Goal: Information Seeking & Learning: Check status

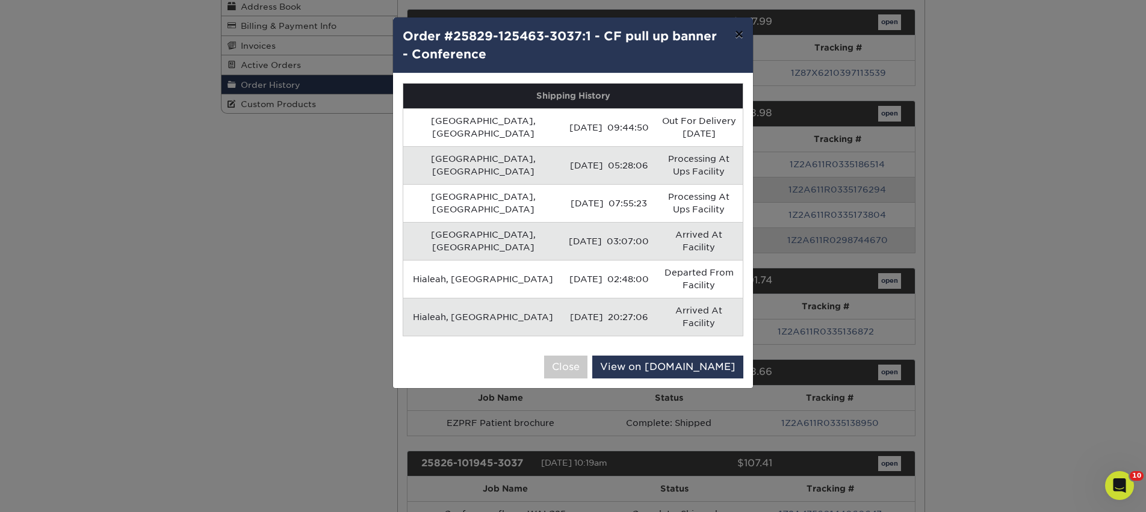
click at [738, 33] on button "×" at bounding box center [740, 34] width 28 height 34
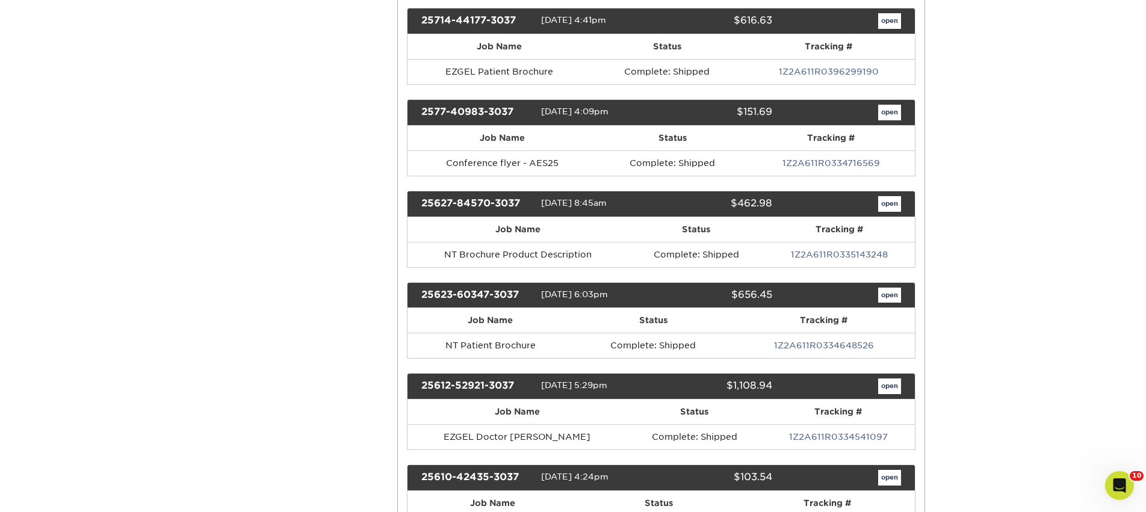
scroll to position [1501, 0]
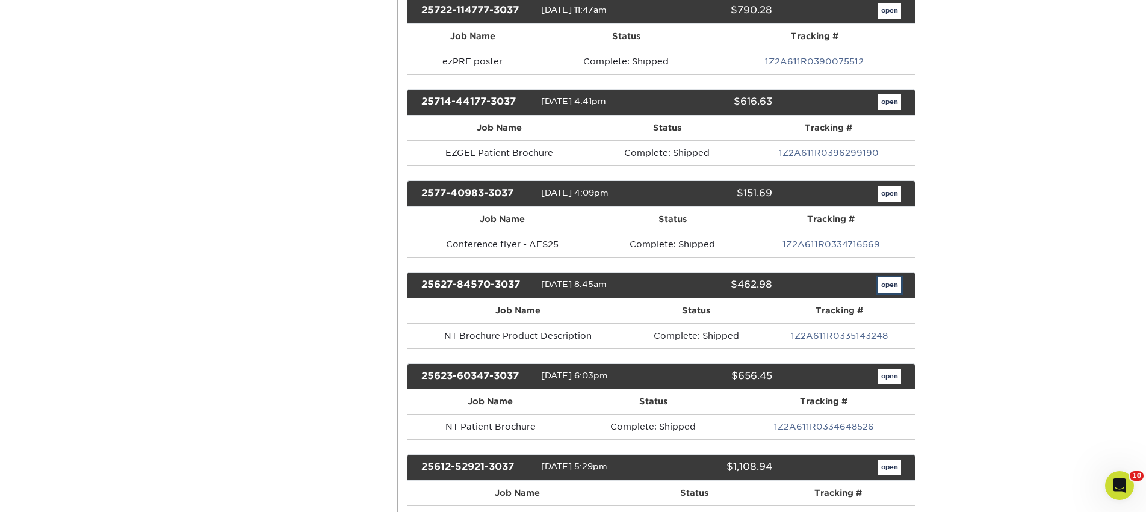
click at [892, 284] on link "open" at bounding box center [889, 286] width 23 height 16
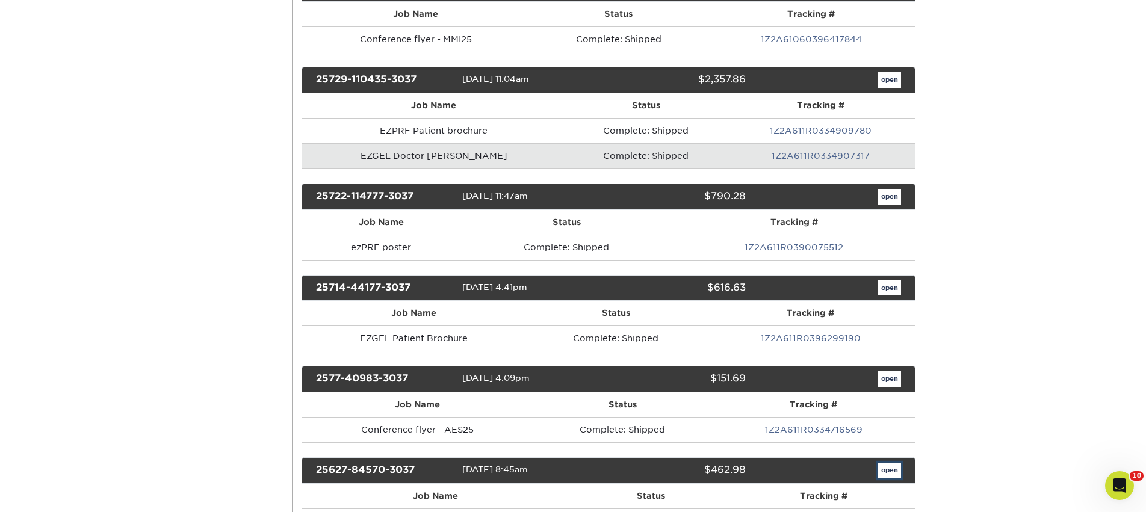
scroll to position [0, 0]
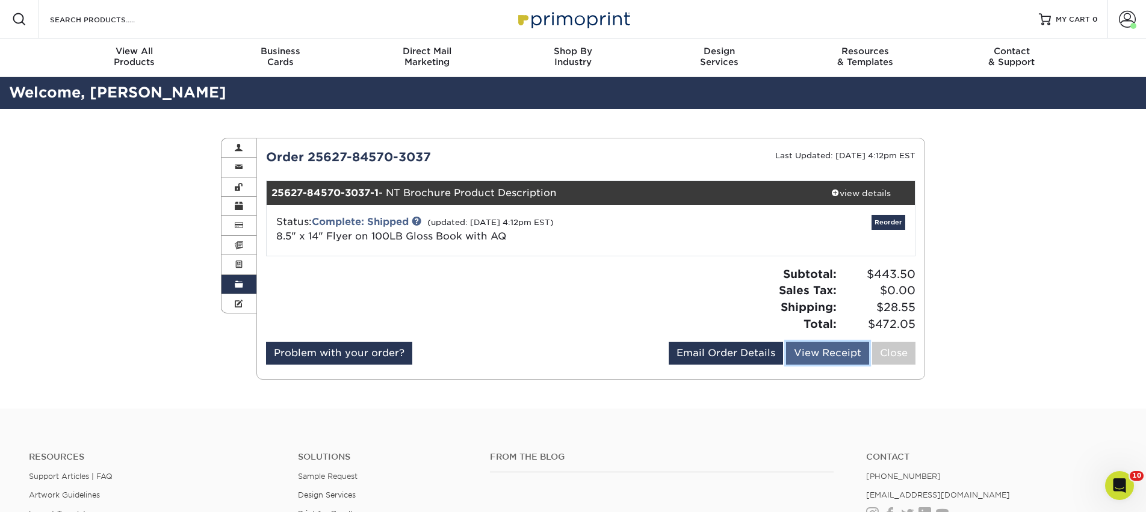
click at [827, 346] on link "View Receipt" at bounding box center [827, 353] width 83 height 23
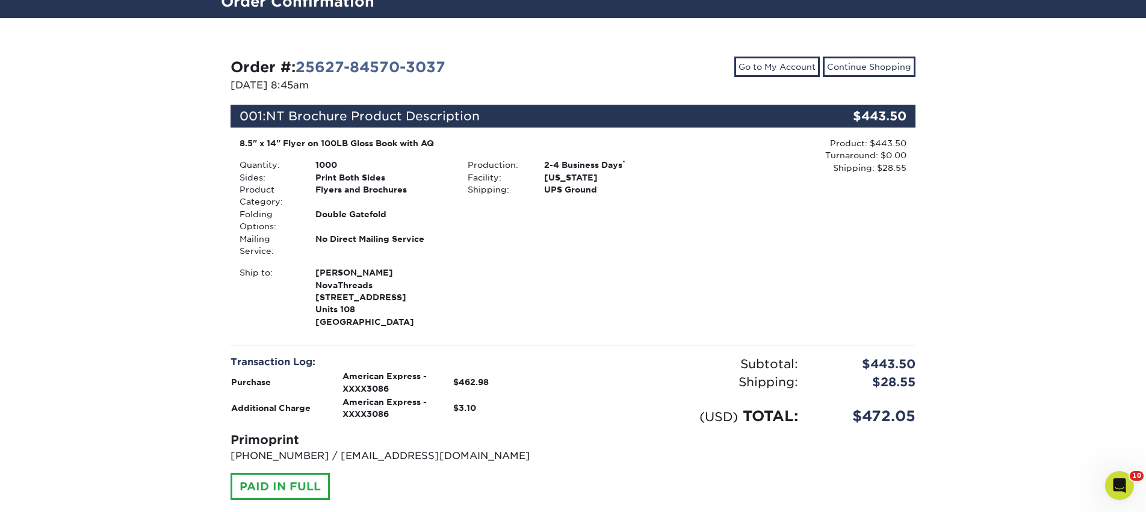
scroll to position [86, 0]
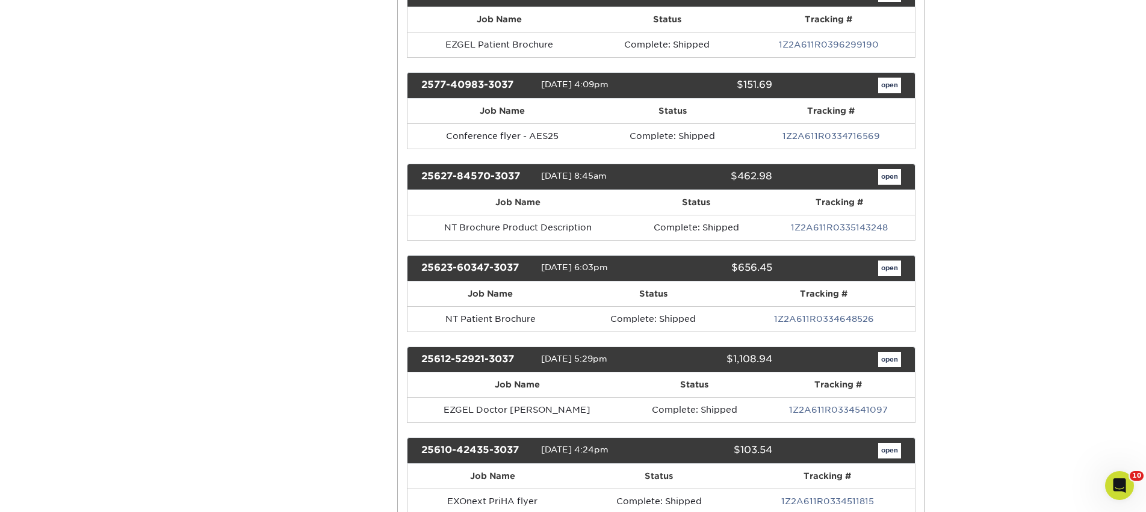
scroll to position [1526, 0]
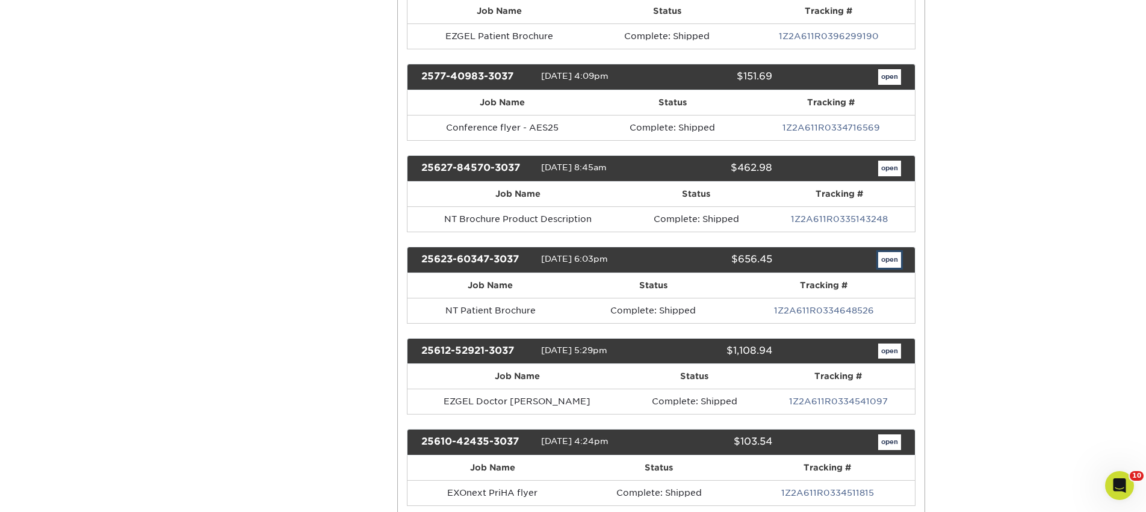
click at [889, 253] on link "open" at bounding box center [889, 260] width 23 height 16
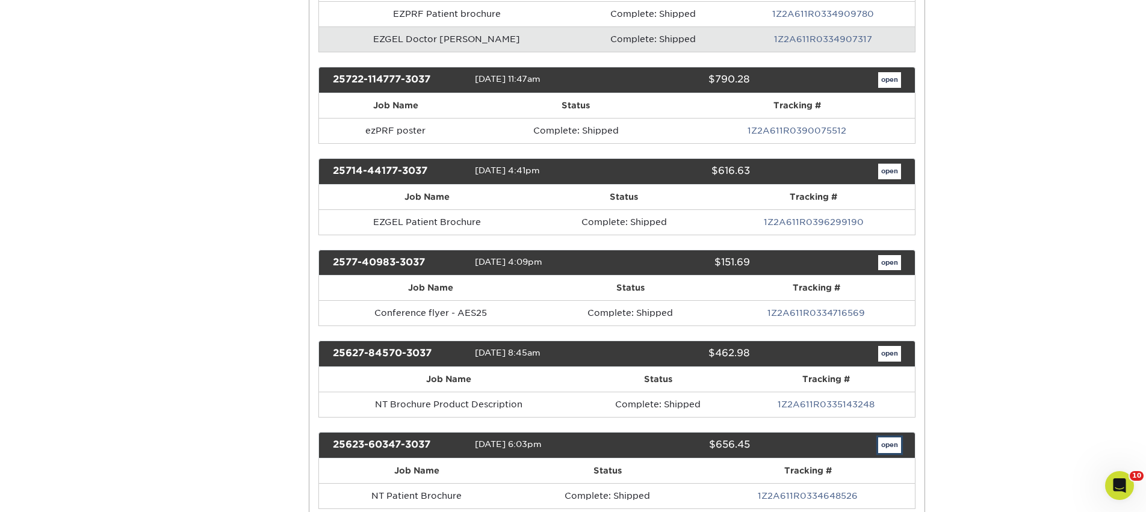
scroll to position [0, 0]
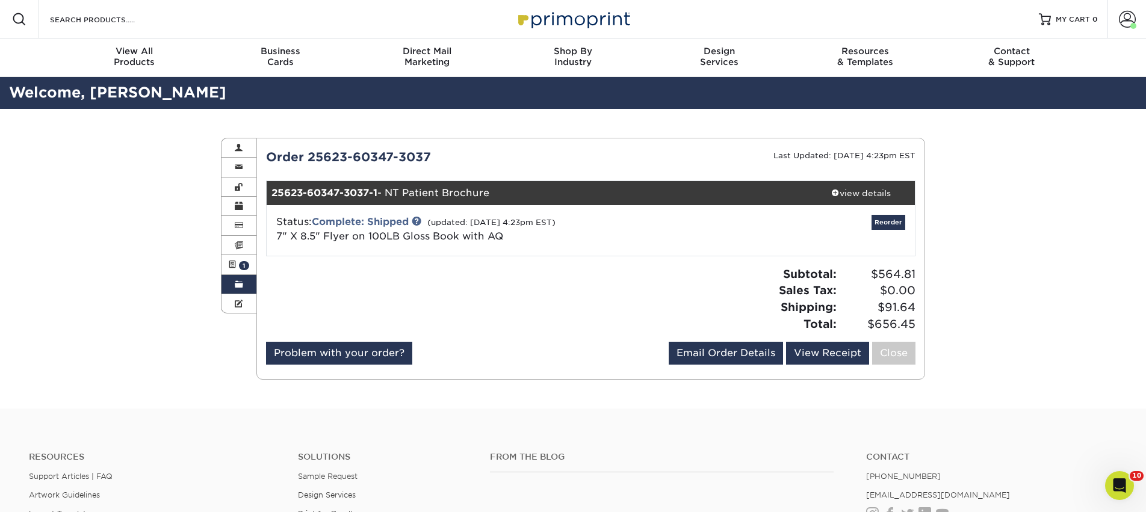
click at [244, 286] on link "Order History" at bounding box center [239, 284] width 35 height 19
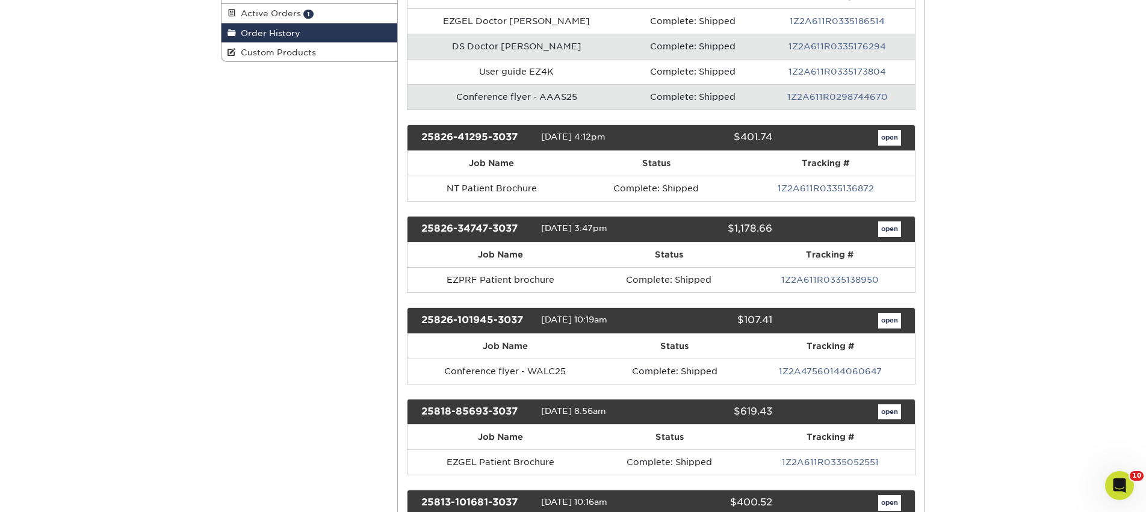
scroll to position [254, 0]
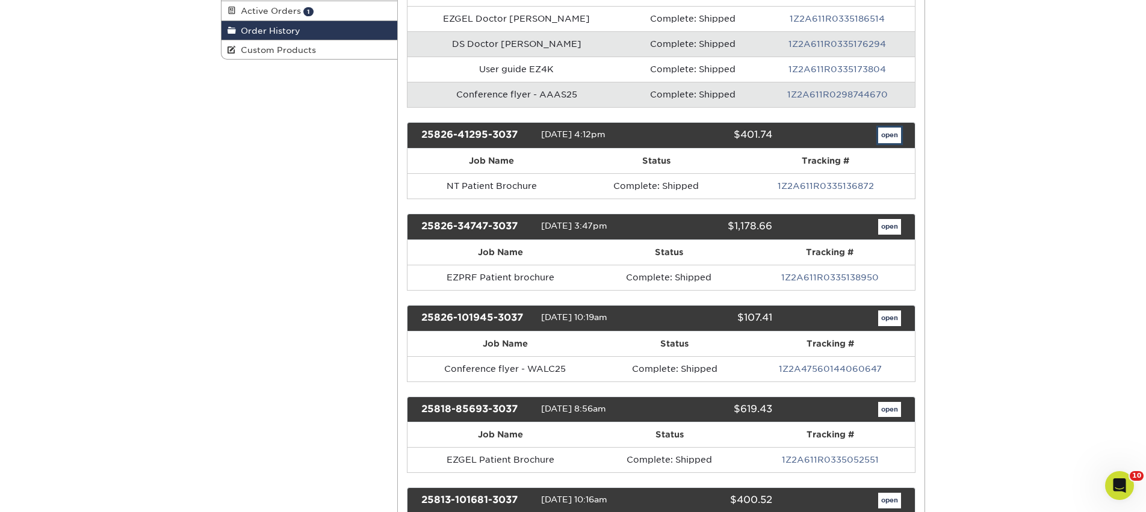
click at [887, 135] on link "open" at bounding box center [889, 136] width 23 height 16
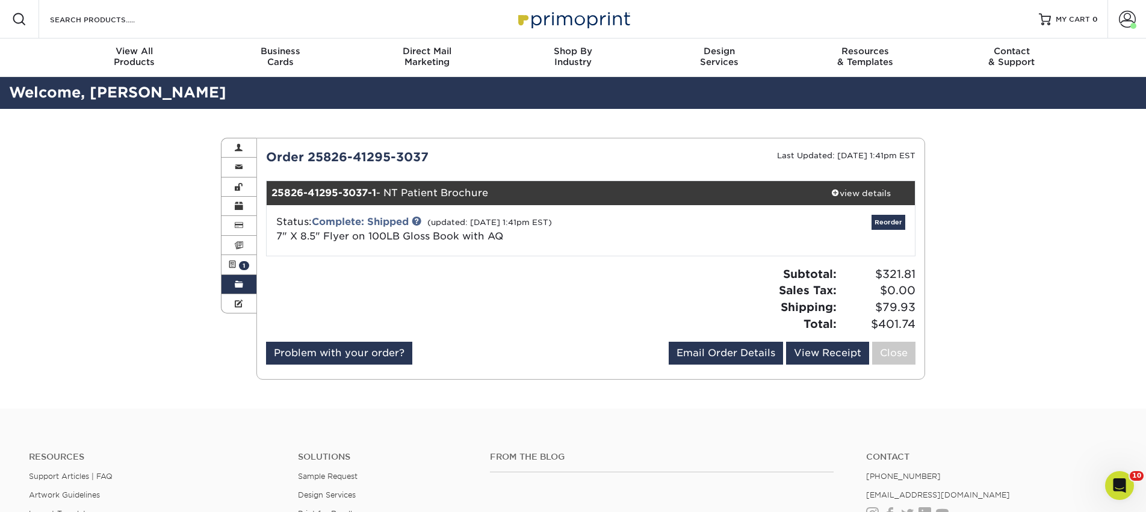
click at [230, 283] on link "Order History" at bounding box center [239, 284] width 35 height 19
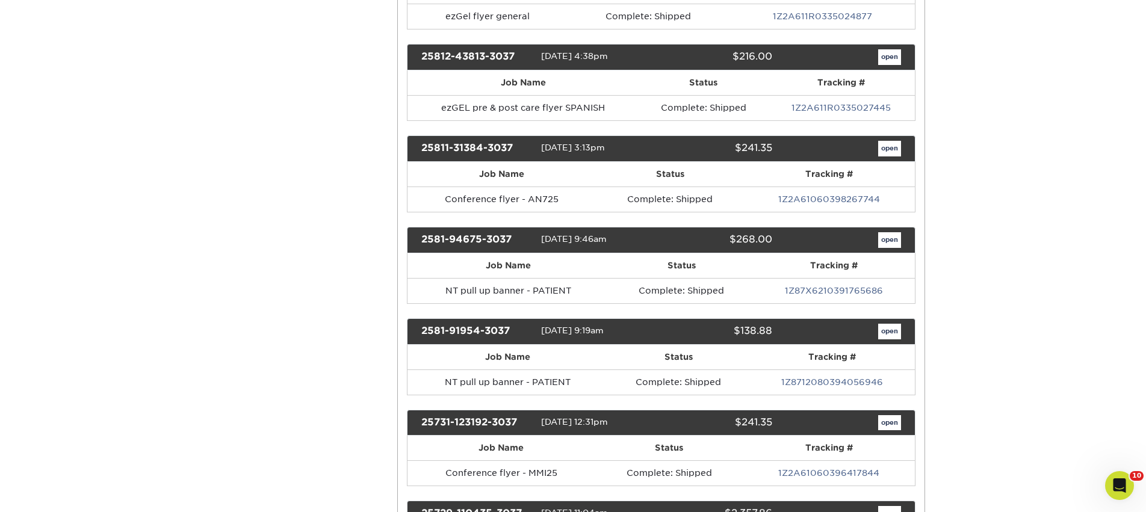
scroll to position [819, 0]
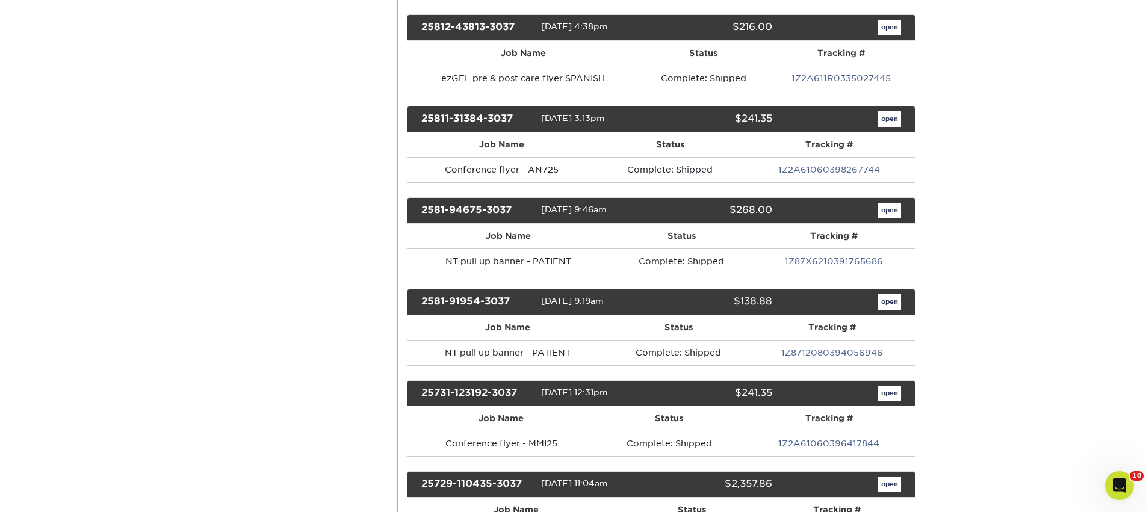
click at [885, 218] on div "2581-94675-3037 08/01/2025 9:46am $268.00 open" at bounding box center [661, 210] width 509 height 26
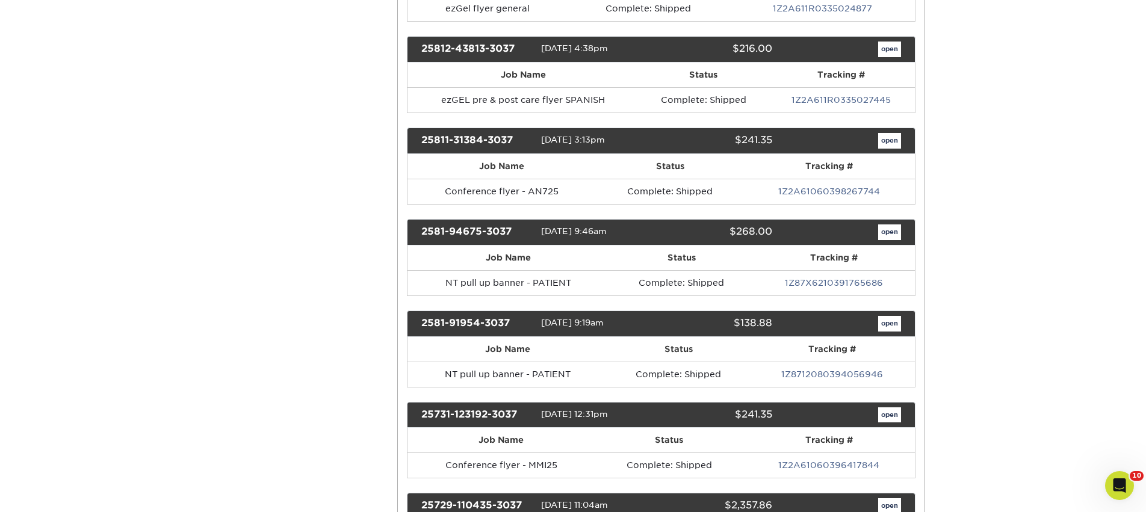
scroll to position [798, 0]
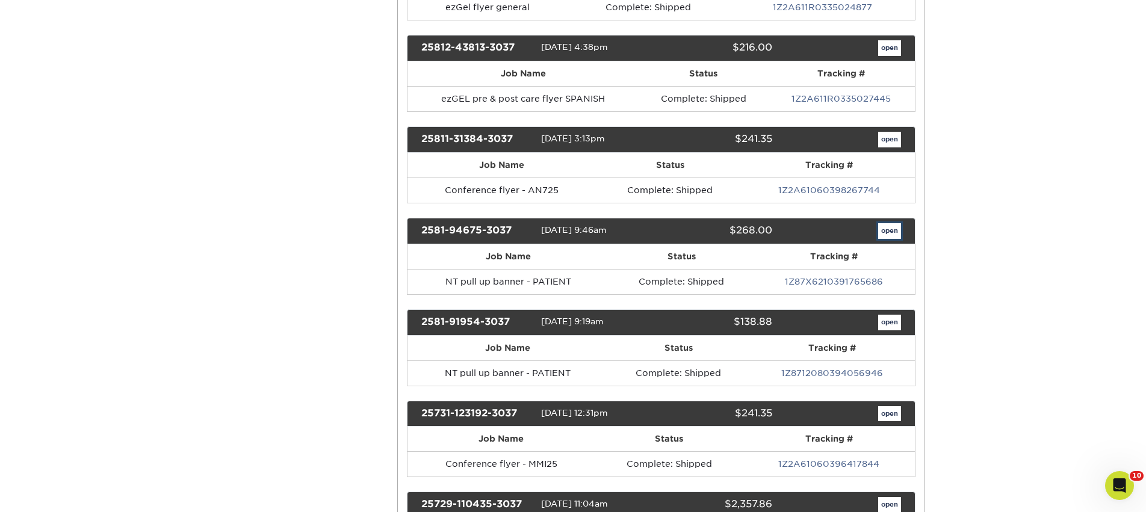
click at [889, 231] on link "open" at bounding box center [889, 231] width 23 height 16
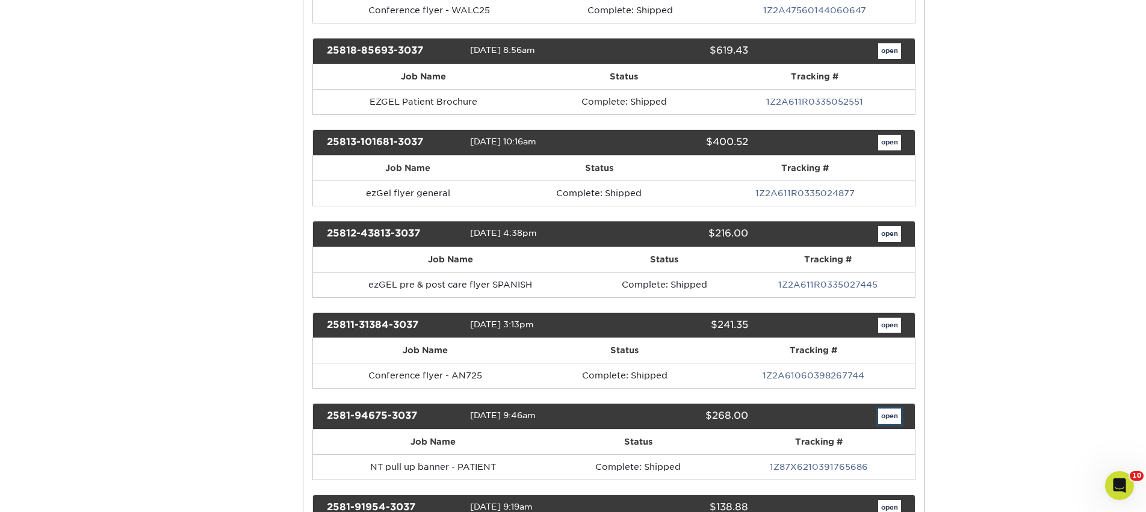
scroll to position [0, 0]
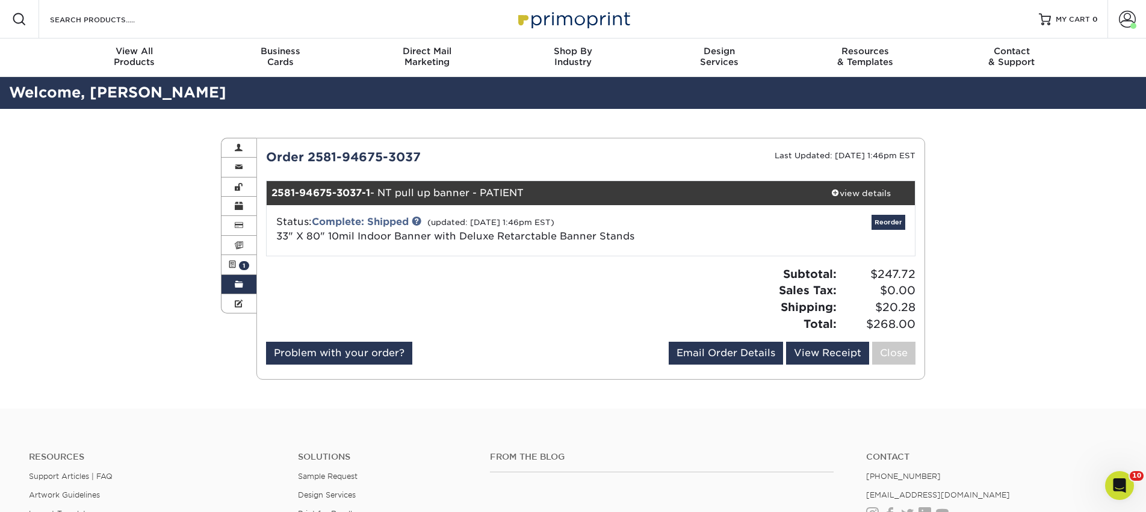
click at [240, 290] on span at bounding box center [239, 285] width 8 height 10
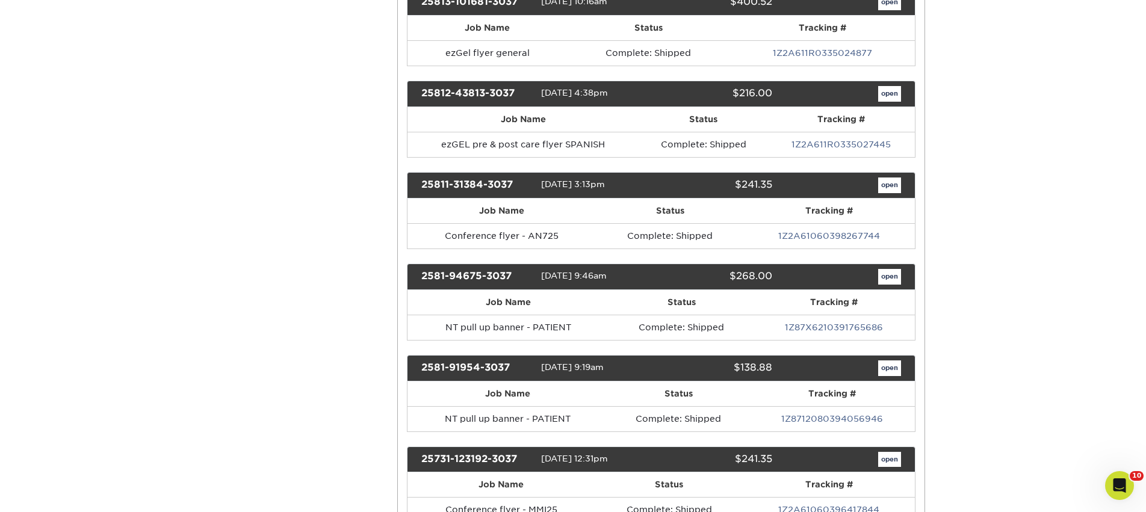
scroll to position [775, 0]
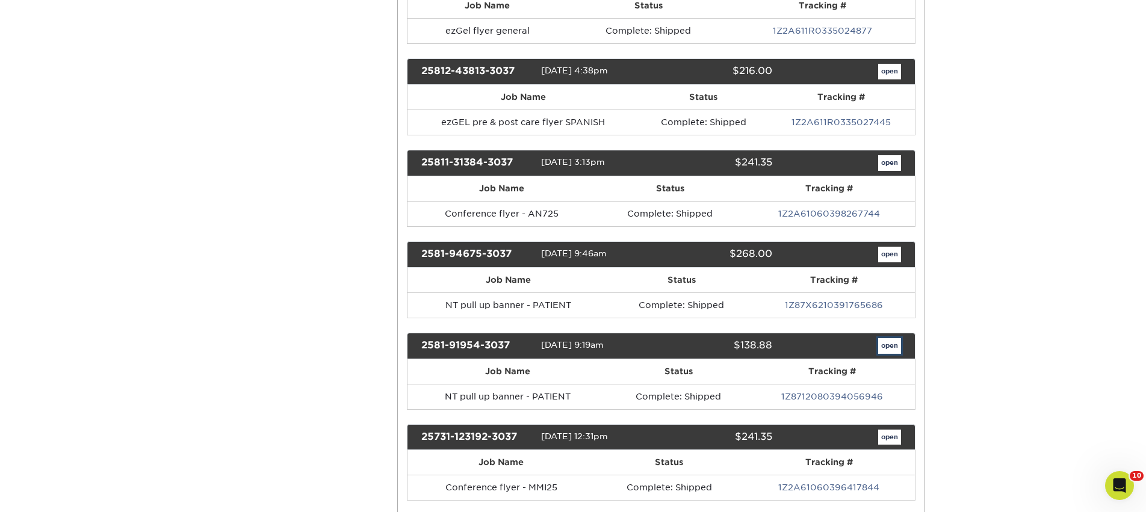
click at [889, 346] on link "open" at bounding box center [889, 346] width 23 height 16
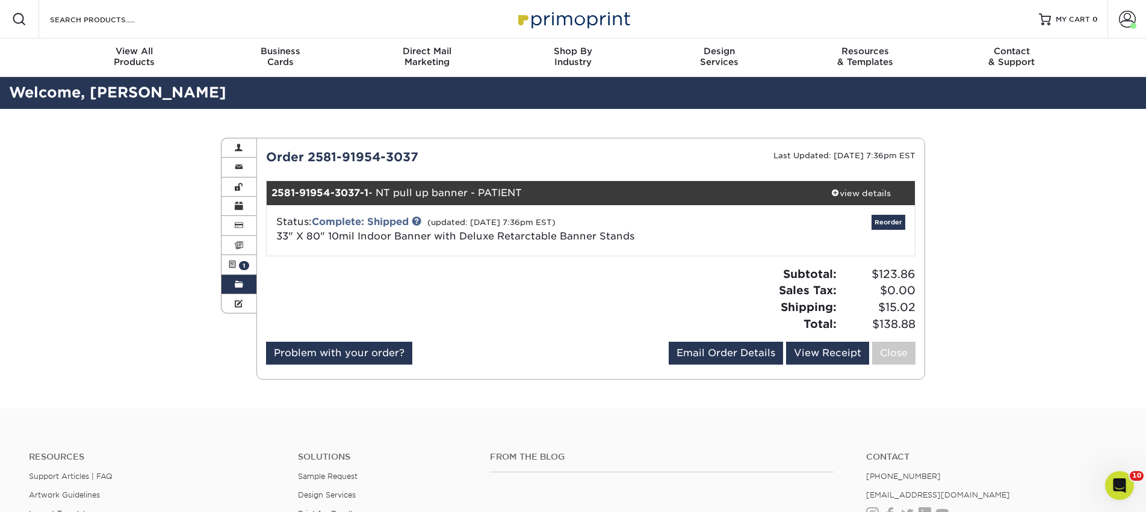
click at [245, 283] on link "Order History" at bounding box center [239, 284] width 35 height 19
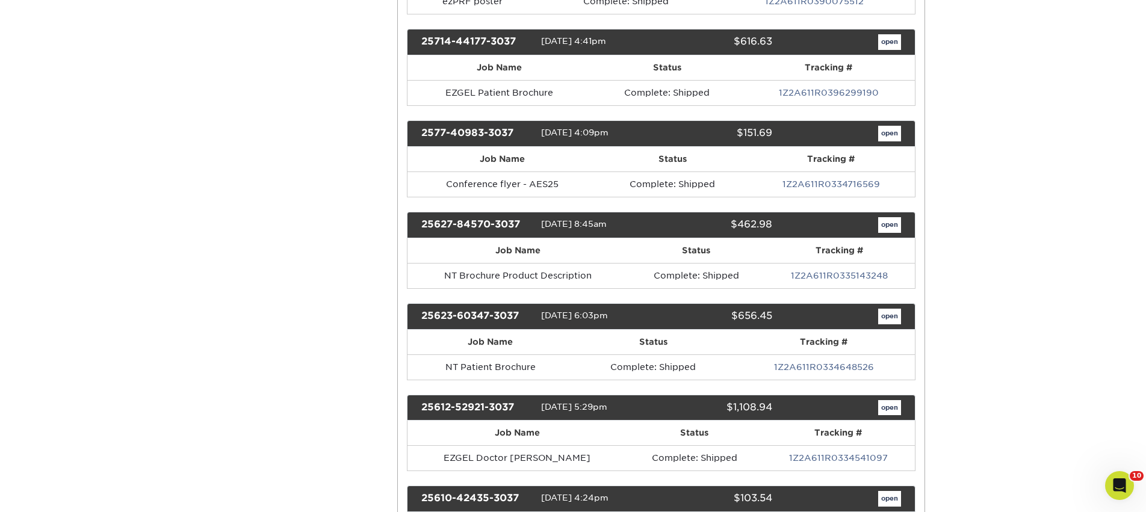
scroll to position [1519, 0]
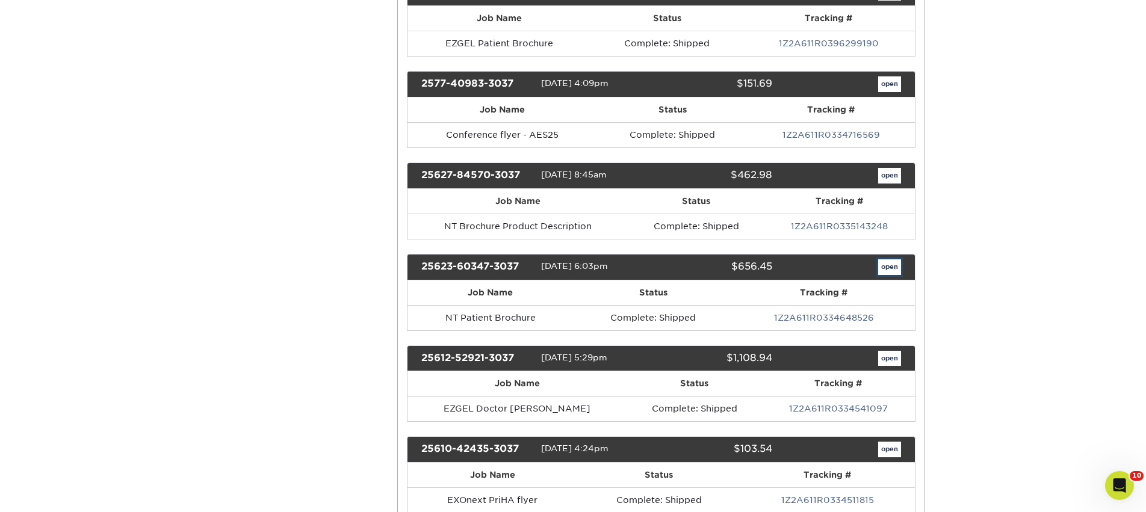
click at [885, 270] on link "open" at bounding box center [889, 267] width 23 height 16
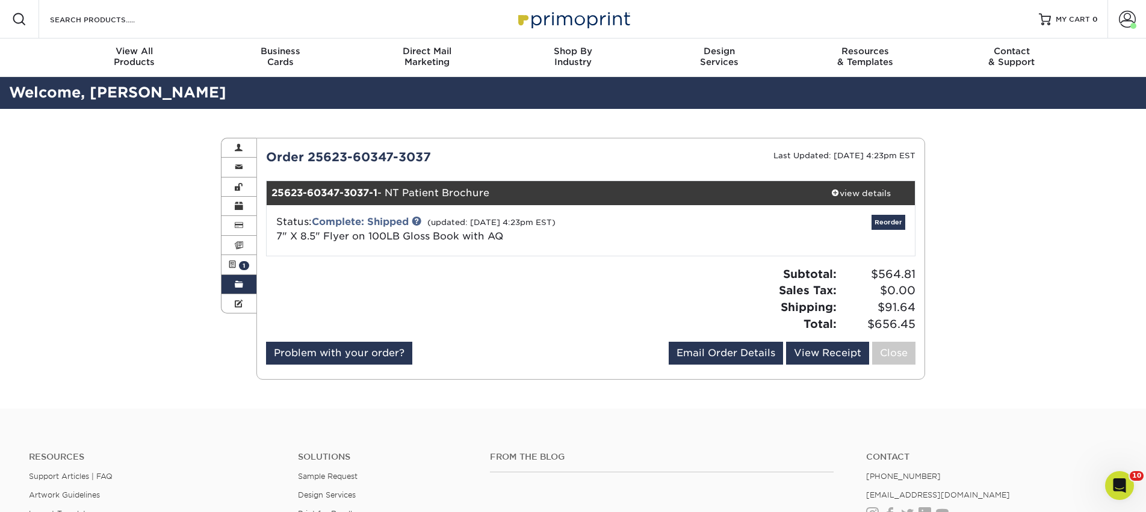
click at [239, 284] on span at bounding box center [239, 285] width 8 height 10
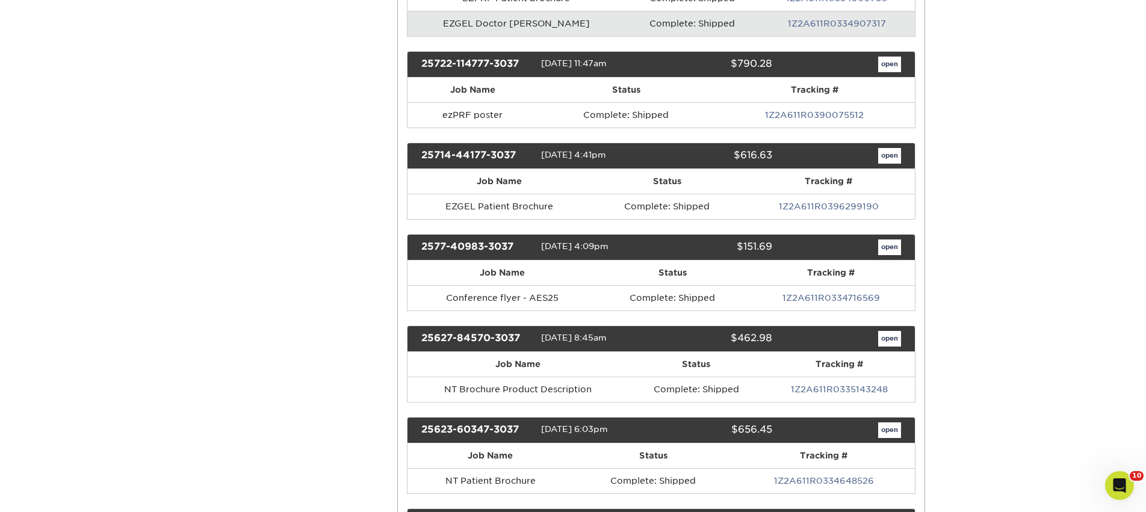
scroll to position [1536, 0]
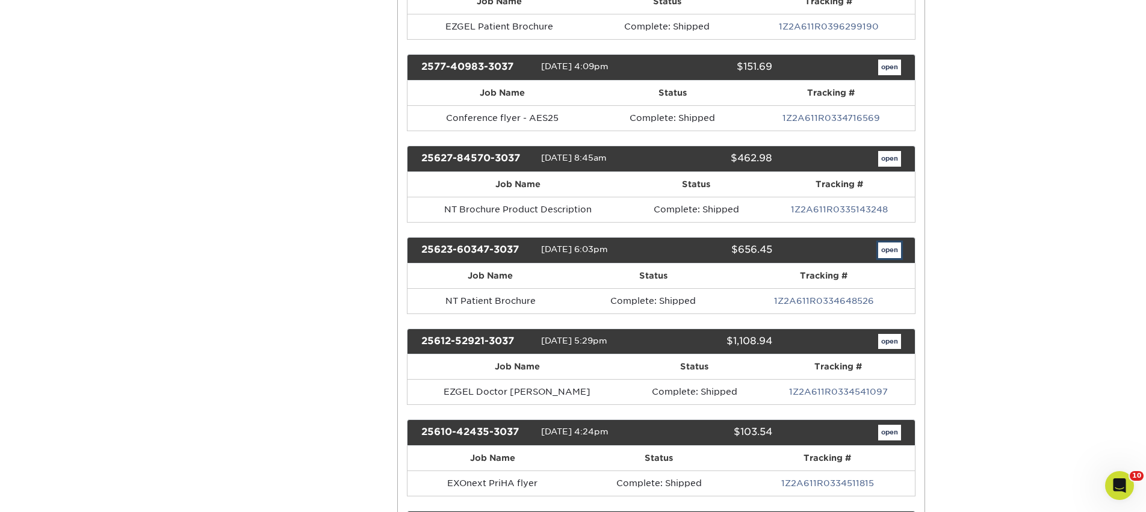
click at [889, 249] on link "open" at bounding box center [889, 251] width 23 height 16
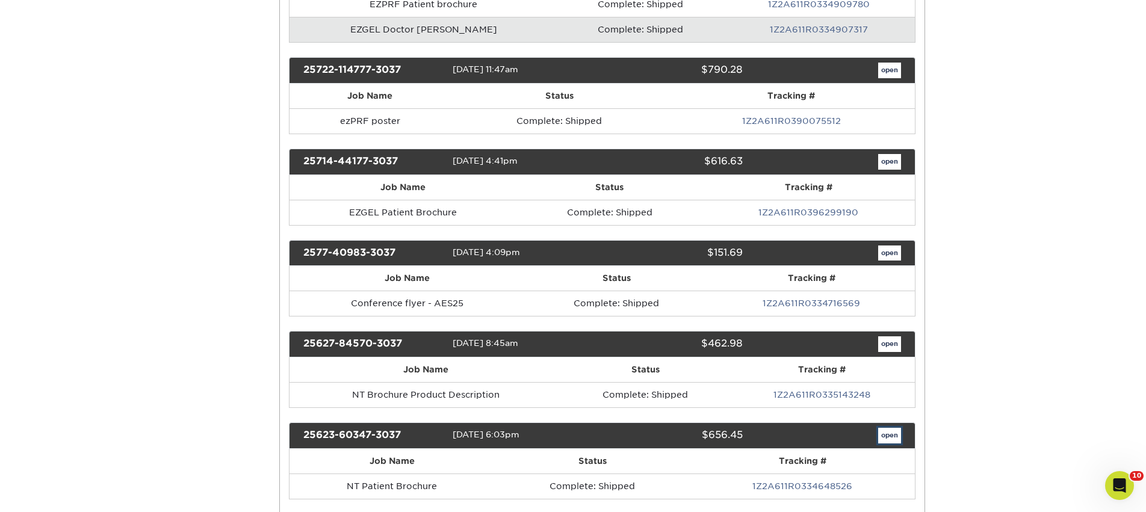
scroll to position [0, 0]
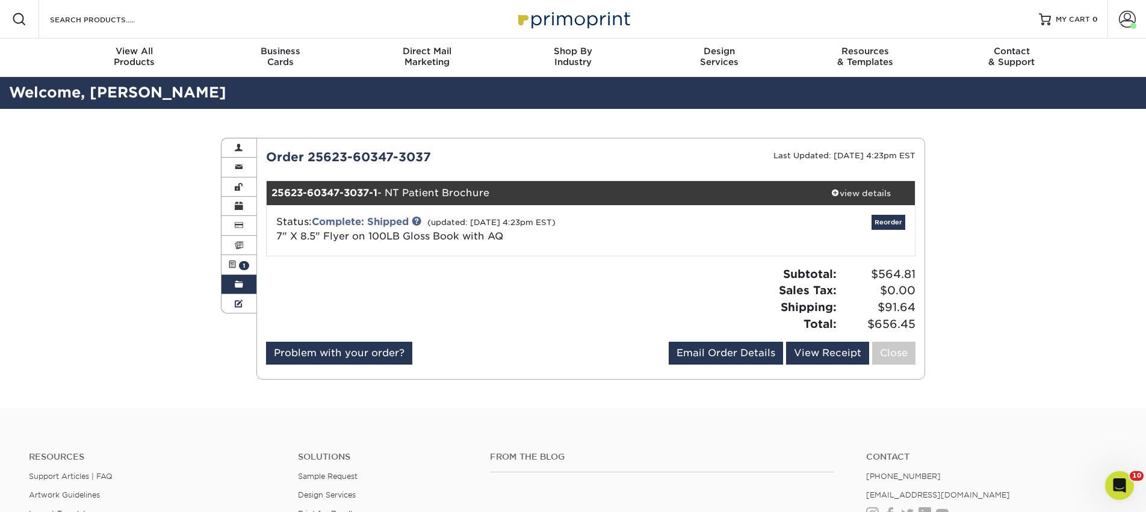
click at [226, 297] on link "Custom Products" at bounding box center [239, 303] width 35 height 19
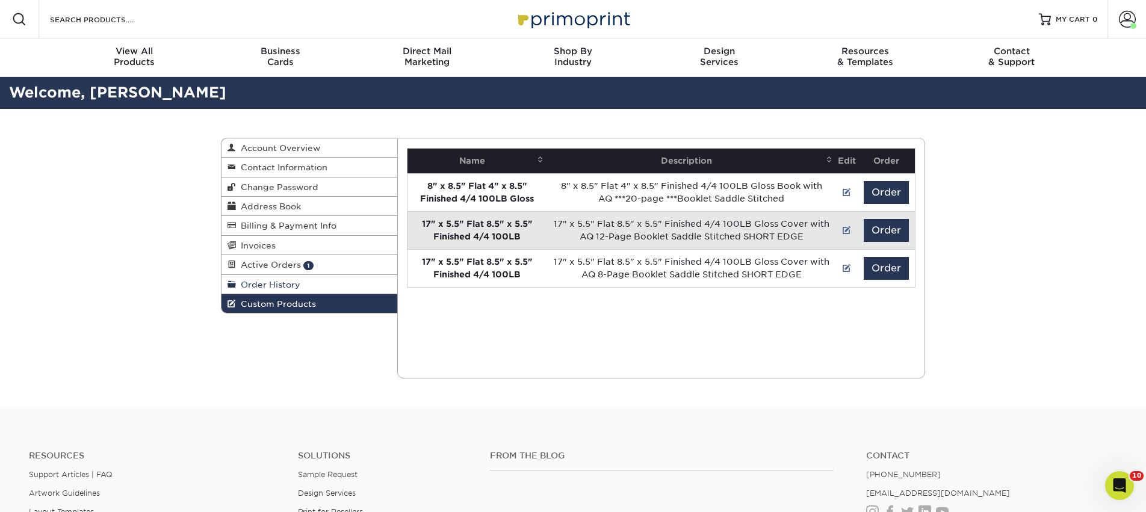
click at [262, 281] on link "Order History" at bounding box center [310, 284] width 176 height 19
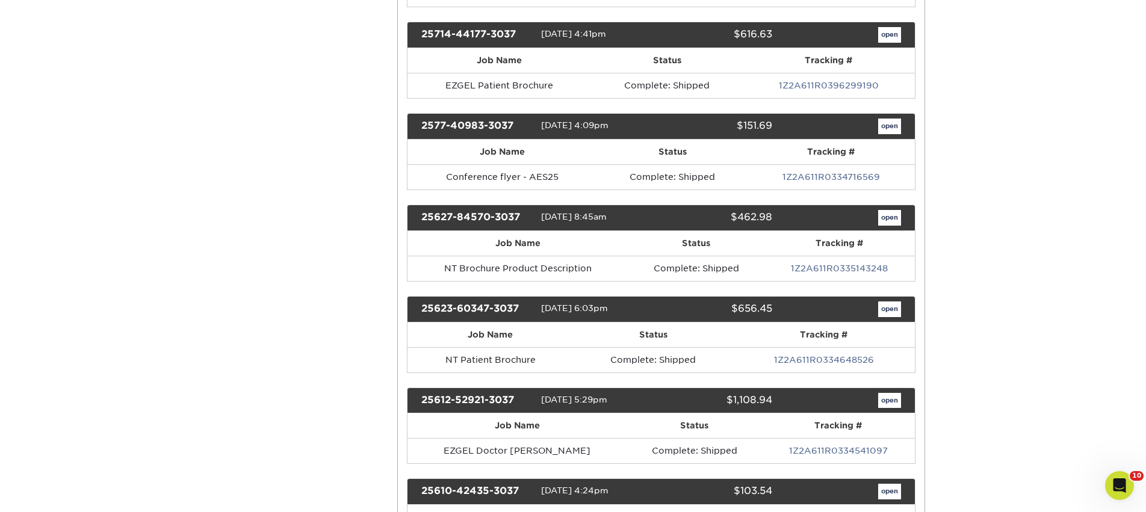
scroll to position [1476, 0]
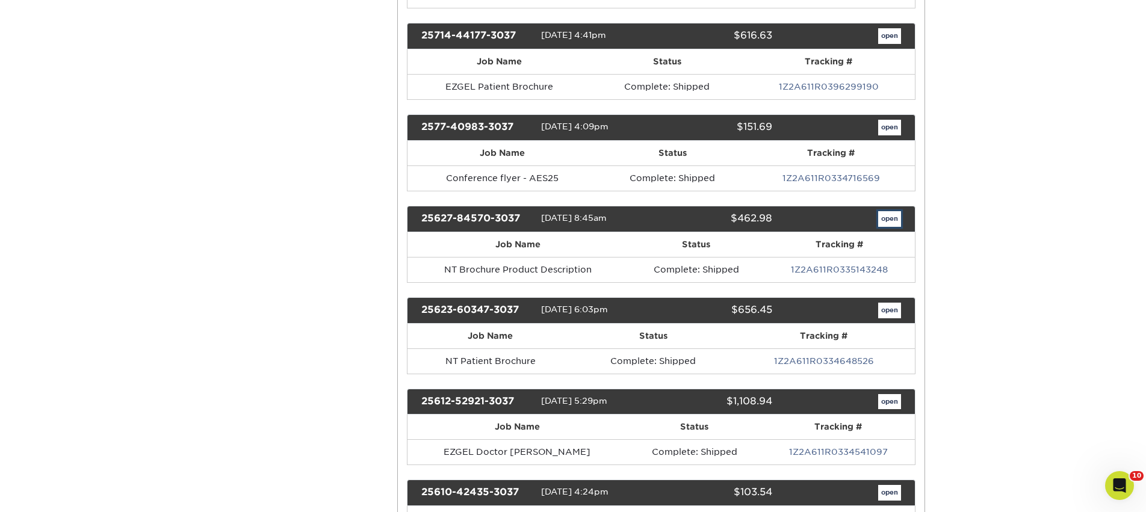
click at [882, 217] on link "open" at bounding box center [889, 219] width 23 height 16
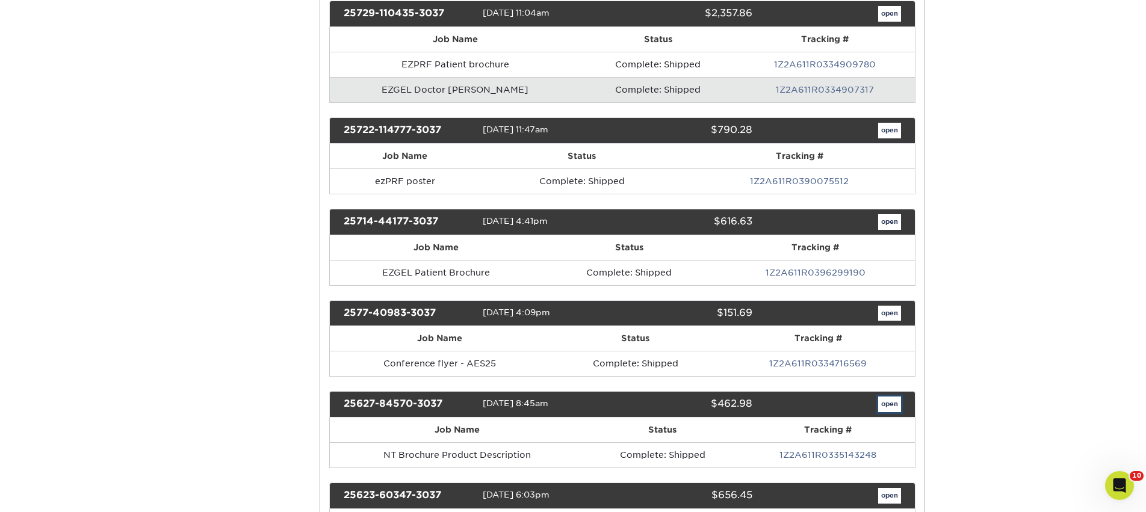
scroll to position [0, 0]
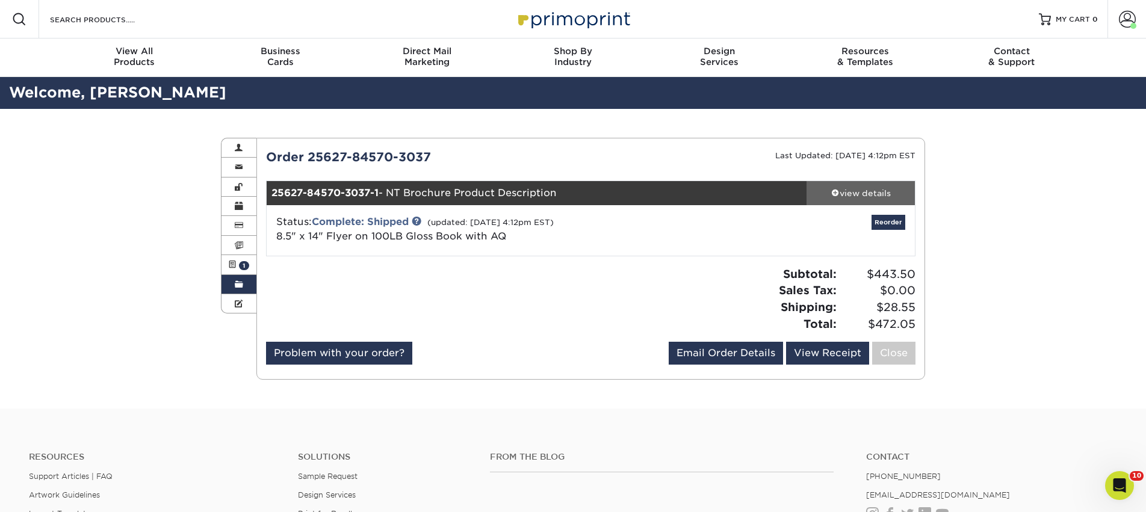
click at [868, 196] on div "view details" at bounding box center [861, 193] width 108 height 12
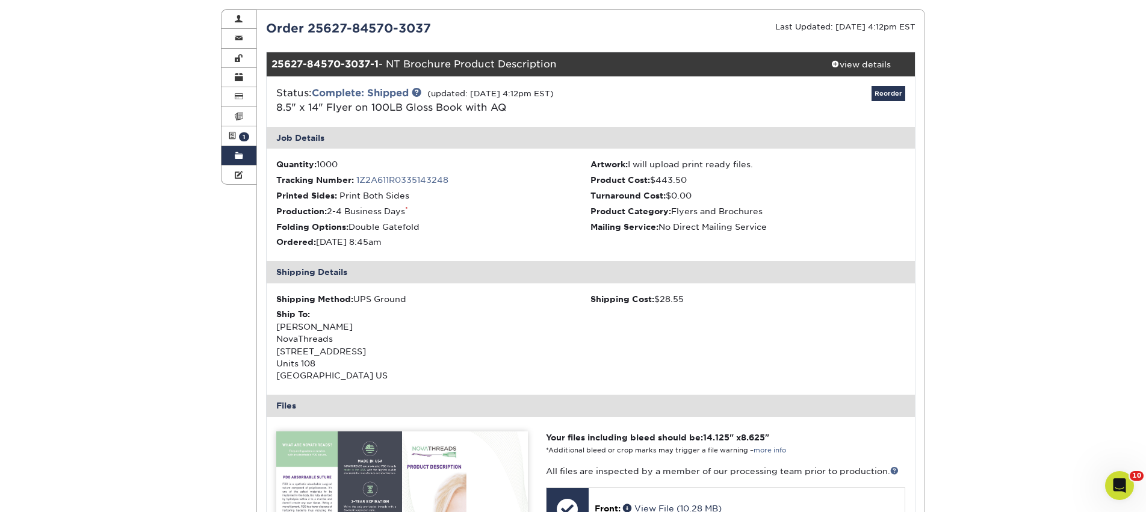
scroll to position [108, 0]
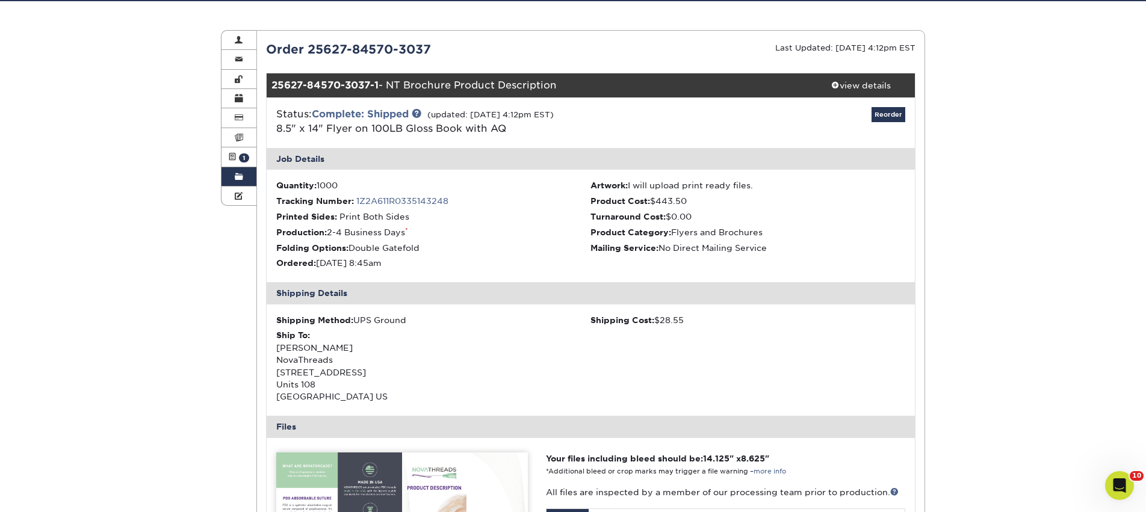
click at [402, 93] on div "25627-84570-3037-1 - NT Brochure Product Description" at bounding box center [537, 85] width 541 height 24
click at [322, 49] on div "Order 25627-84570-3037" at bounding box center [424, 49] width 334 height 18
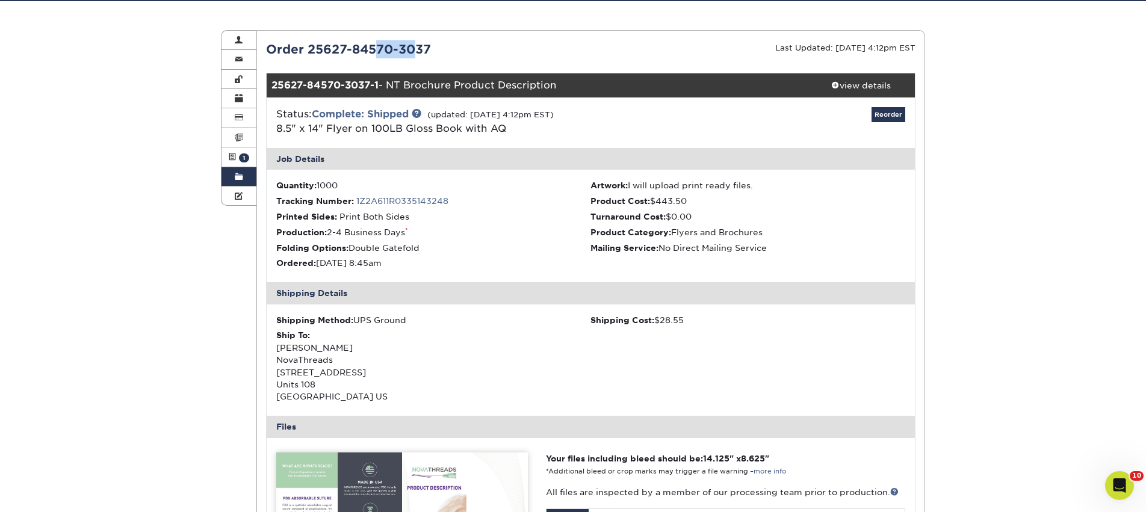
copy div "25627"
click at [488, 89] on div "25627-84570-3037-1 - NT Brochure Product Description" at bounding box center [537, 85] width 541 height 24
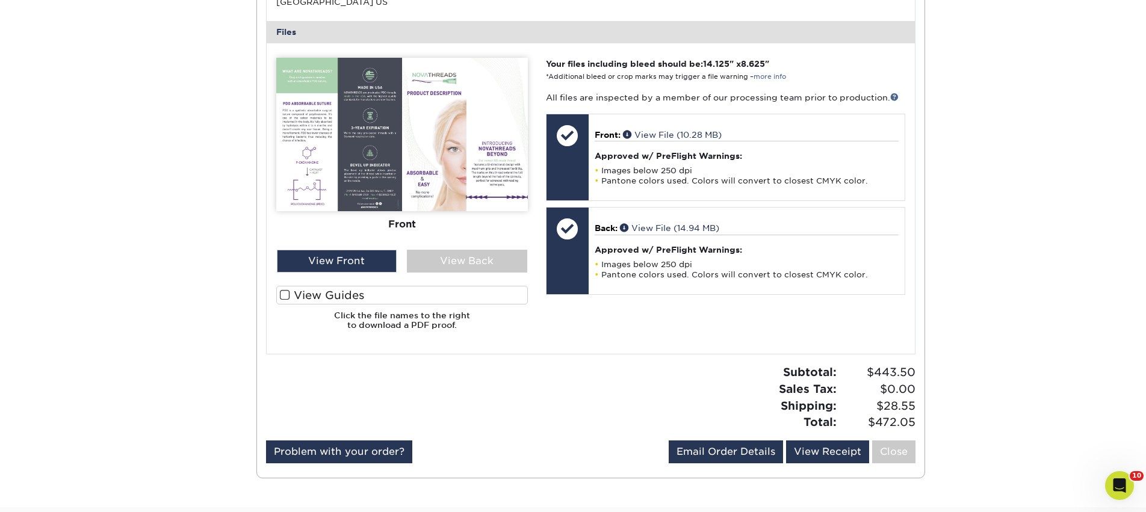
scroll to position [528, 0]
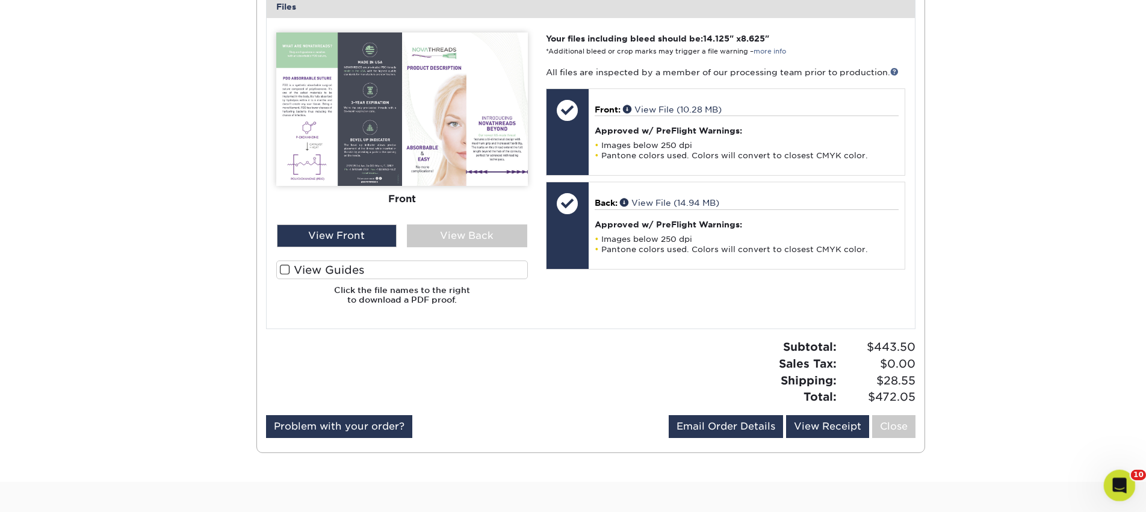
click at [1113, 483] on icon "Open Intercom Messenger" at bounding box center [1118, 484] width 20 height 20
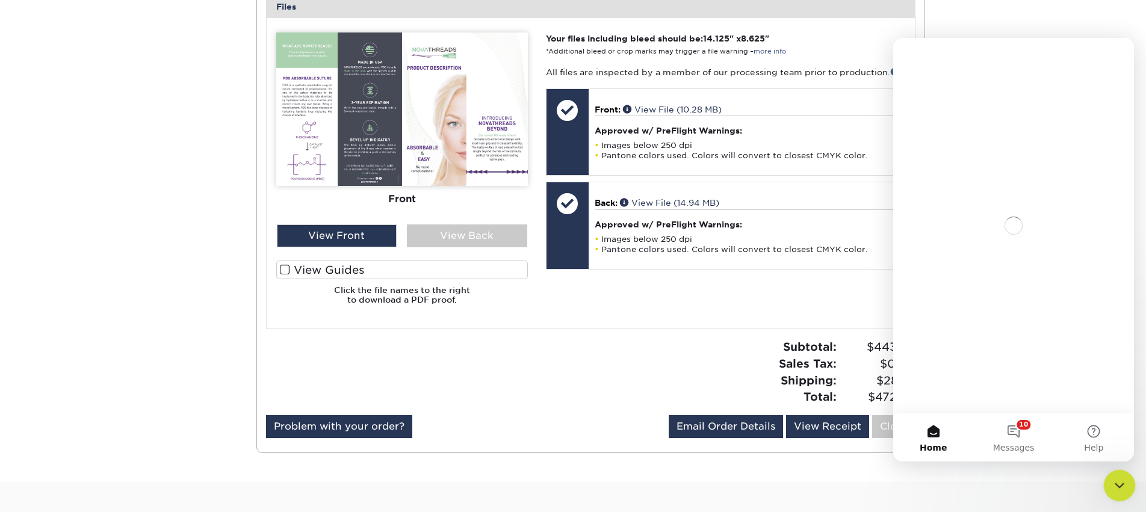
scroll to position [0, 0]
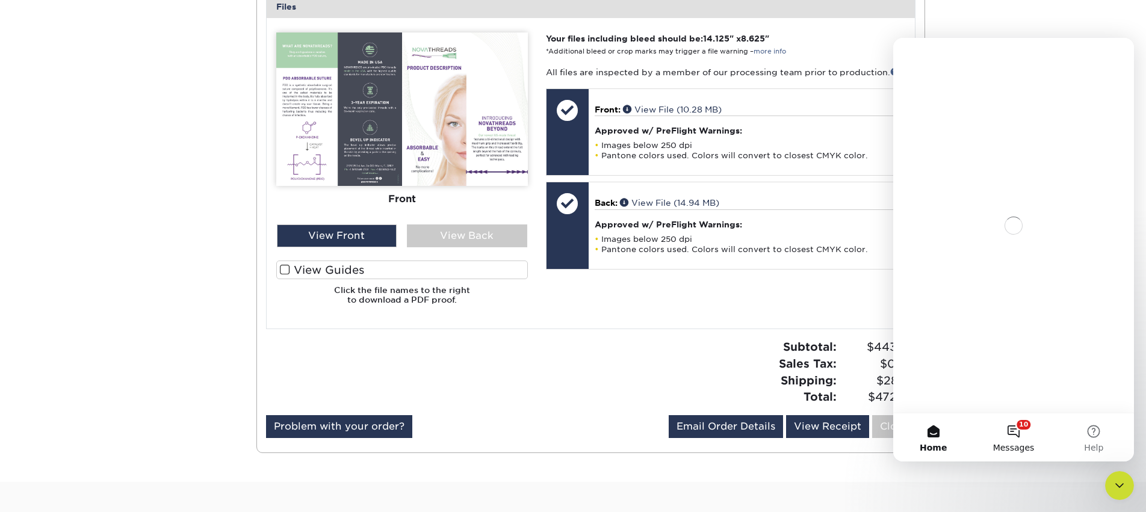
click at [1007, 433] on button "10 Messages" at bounding box center [1014, 438] width 80 height 48
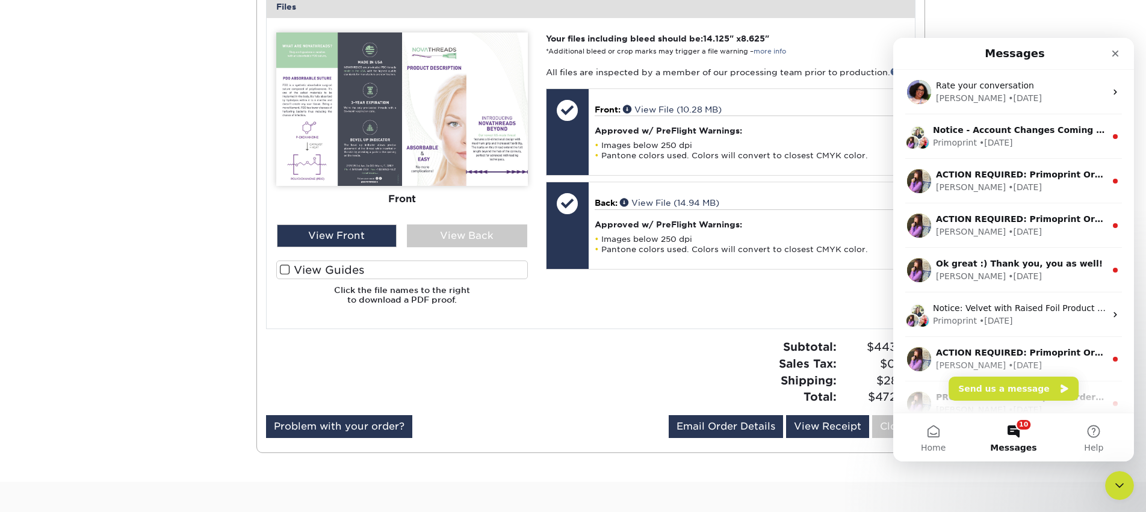
click at [1018, 429] on button "10 Messages" at bounding box center [1014, 438] width 80 height 48
click at [987, 389] on button "Send us a message" at bounding box center [1014, 389] width 130 height 24
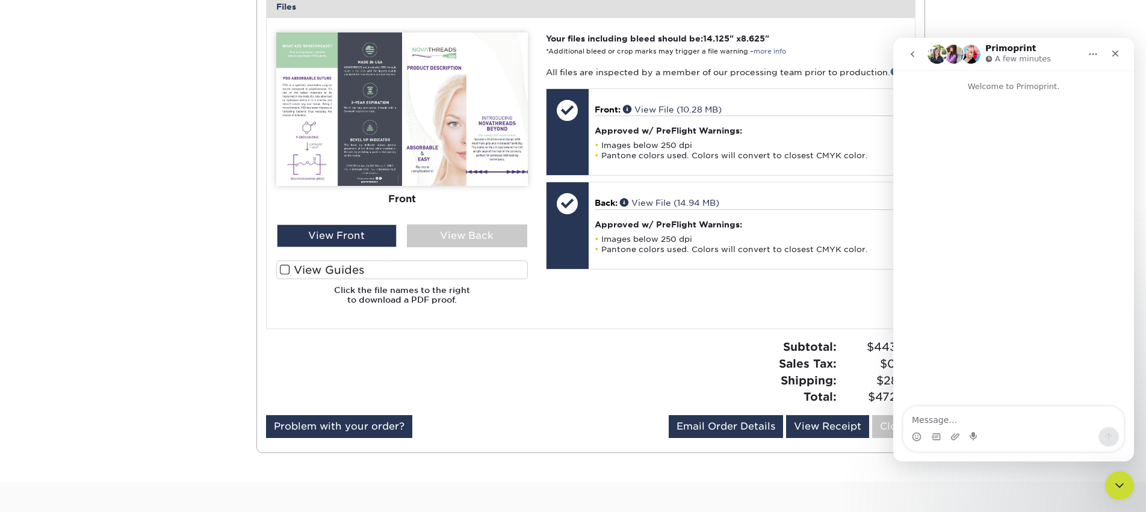
click at [956, 421] on textarea "Message…" at bounding box center [1014, 417] width 220 height 20
click at [981, 409] on textarea "Hi! I have a chargee that I don't recognize: PRIMO - $462.98 (6/27/25)" at bounding box center [1014, 411] width 220 height 33
click at [1001, 417] on textarea "Hi! I have a charge that I don't recognize: PRIMO - $462.98 (6/27/25)" at bounding box center [1014, 411] width 220 height 33
type textarea "Hi! I have a charge that I don't recognize: PRIMO - $462.98 (6/27/25) Please ad…"
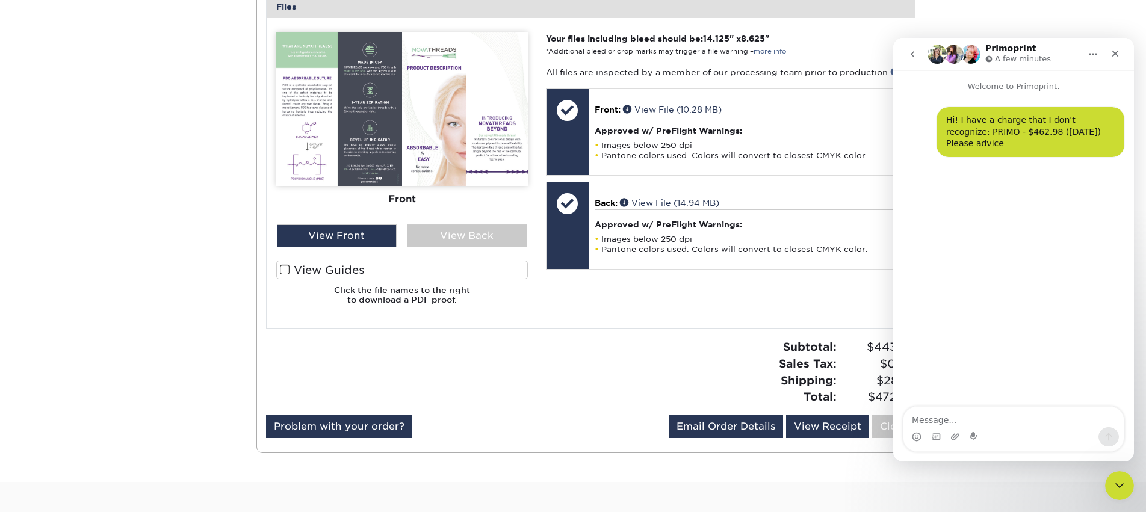
click at [707, 314] on div "Your files including bleed should be: 14.125 " x 8.625 " *Additional bleed or c…" at bounding box center [726, 174] width 378 height 282
click at [1114, 54] on icon "Close" at bounding box center [1116, 54] width 7 height 7
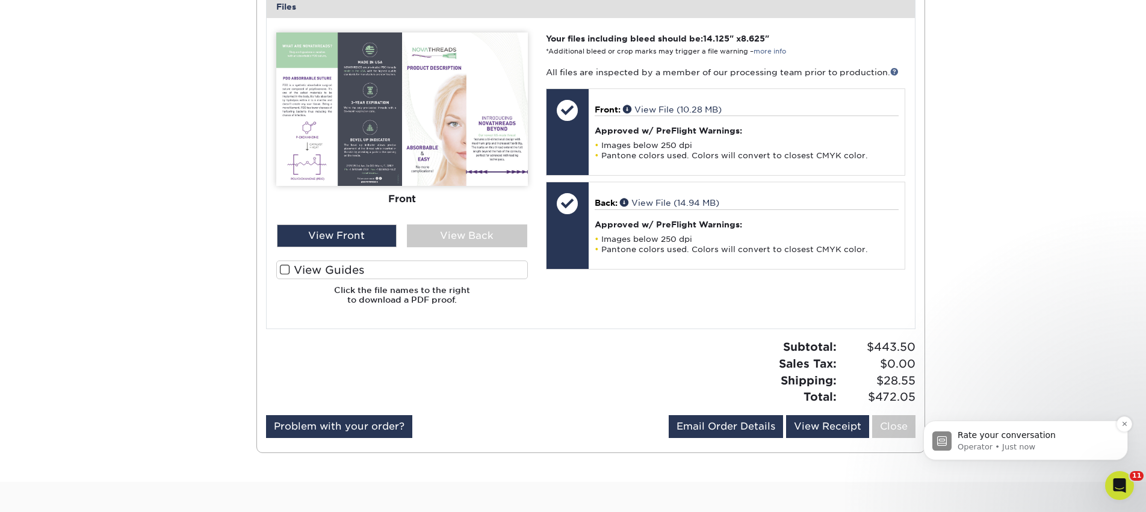
scroll to position [72, 0]
click at [998, 444] on p "Operator • Just now" at bounding box center [1035, 447] width 155 height 11
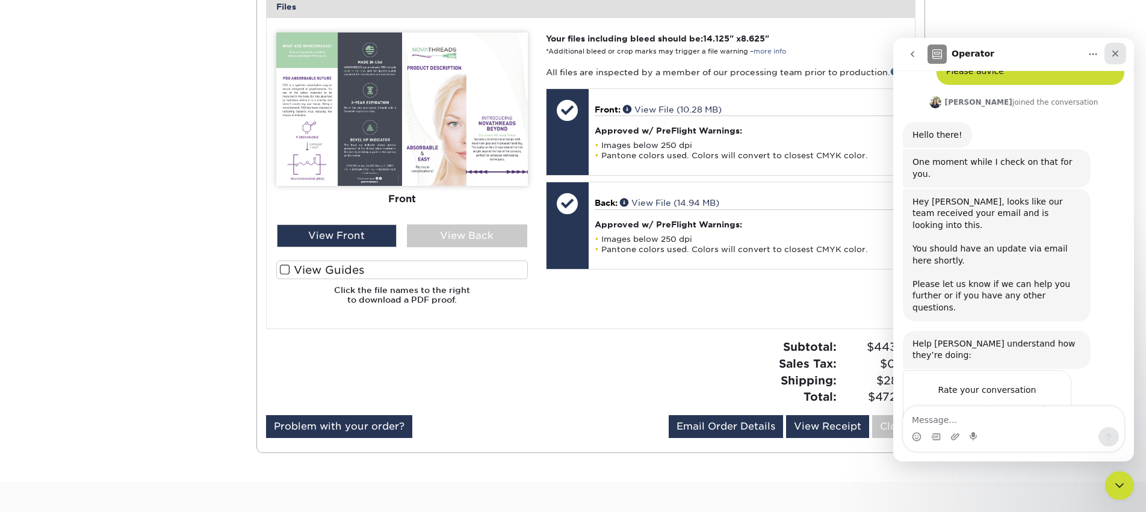
click at [1105, 55] on div "Close" at bounding box center [1116, 54] width 22 height 22
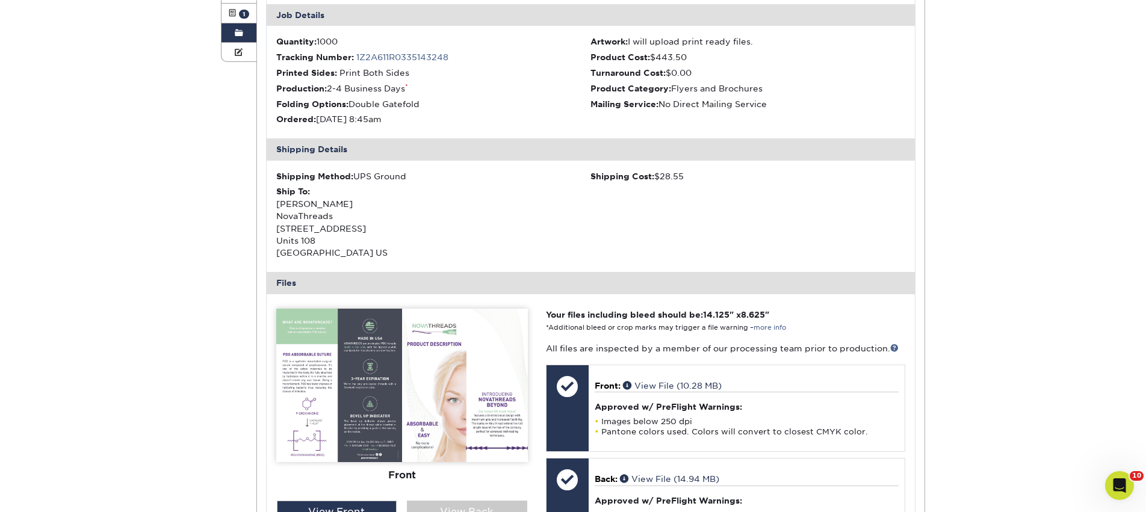
scroll to position [0, 0]
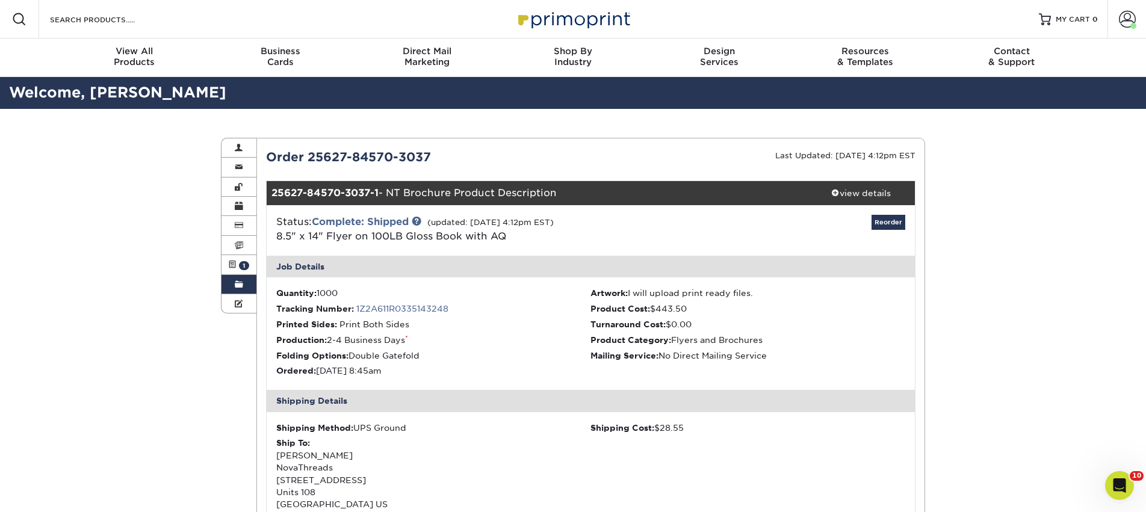
click at [245, 285] on link "Order History" at bounding box center [239, 284] width 35 height 19
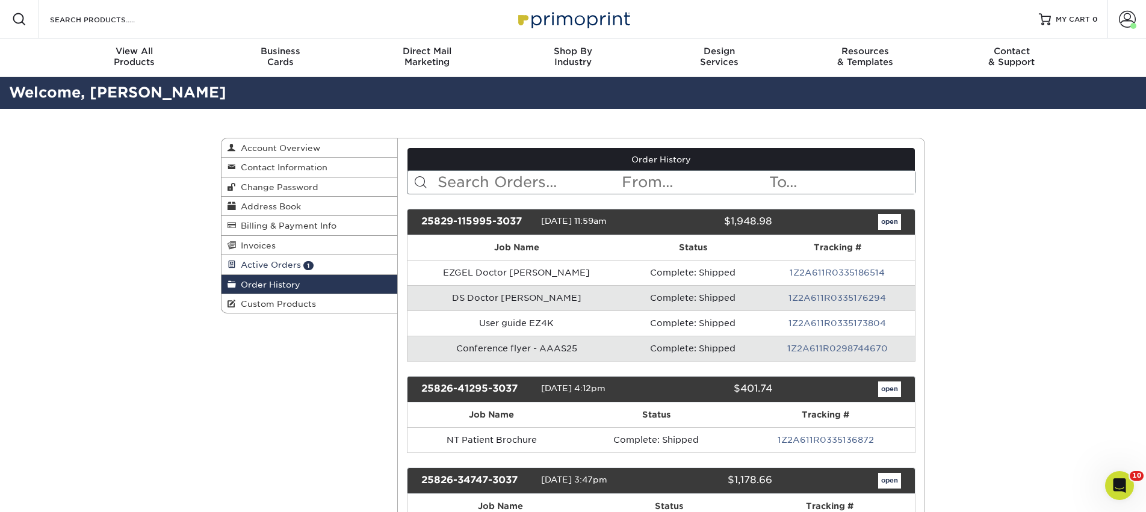
click at [274, 261] on link "Active Orders 1" at bounding box center [310, 264] width 176 height 19
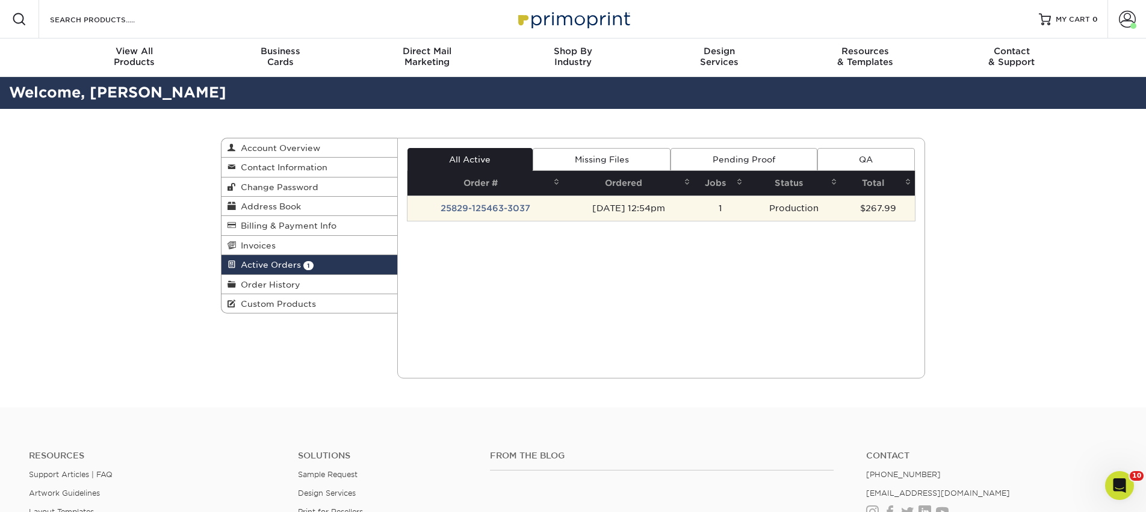
click at [501, 207] on td "25829-125463-3037" at bounding box center [486, 208] width 157 height 25
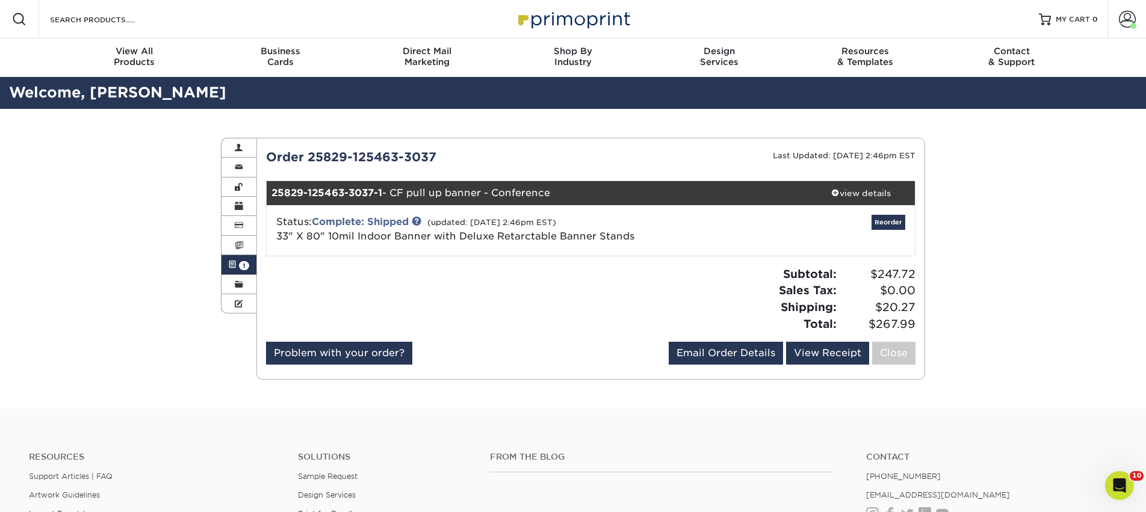
drag, startPoint x: 562, startPoint y: 191, endPoint x: 263, endPoint y: 190, distance: 298.6
click at [263, 190] on div "Current Orders 1 Active 0 Missing Files Pending Proofs $545.00" at bounding box center [591, 259] width 668 height 222
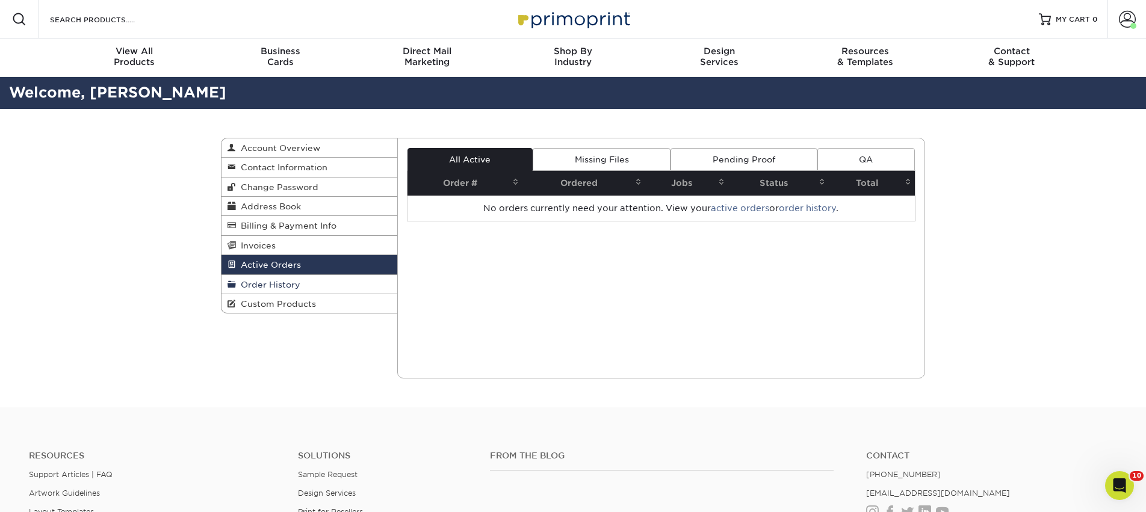
click at [300, 281] on link "Order History" at bounding box center [310, 284] width 176 height 19
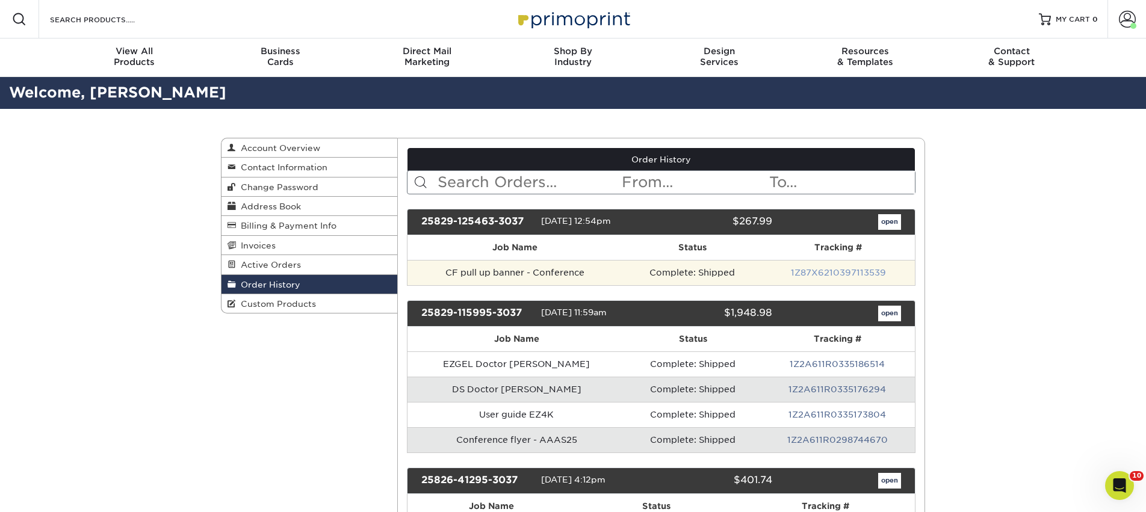
click at [820, 275] on link "1Z87X6210397113539" at bounding box center [838, 273] width 95 height 10
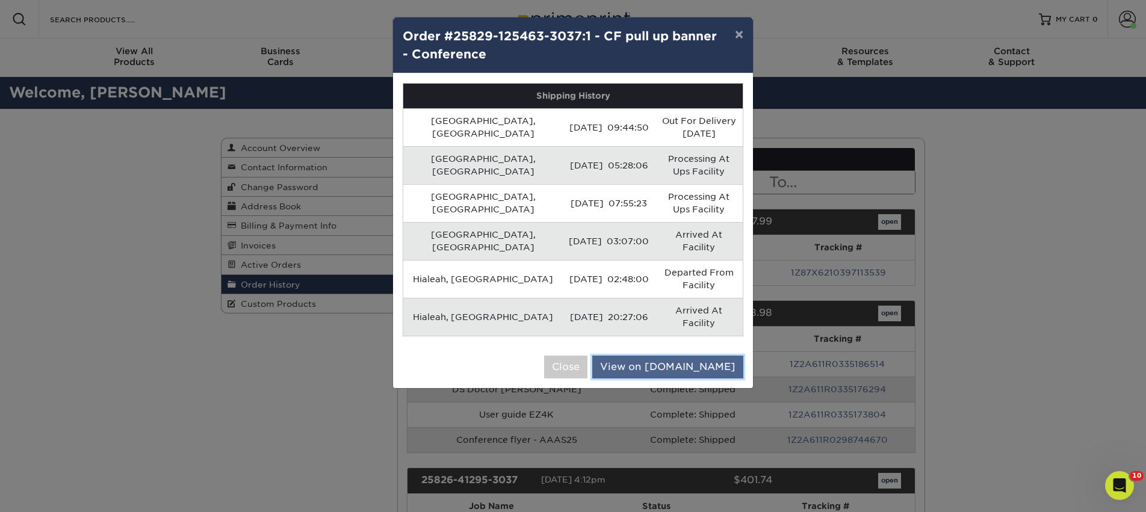
click at [664, 356] on link "View on [DOMAIN_NAME]" at bounding box center [667, 367] width 151 height 23
